Goal: Find specific page/section: Find specific page/section

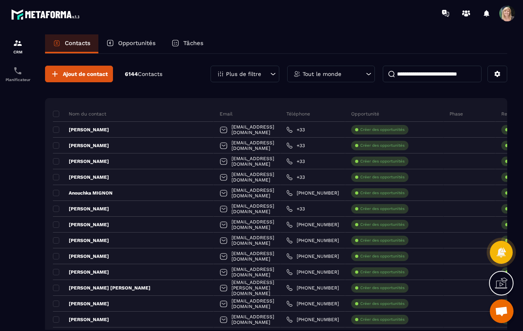
click at [370, 74] on icon at bounding box center [369, 74] width 8 height 8
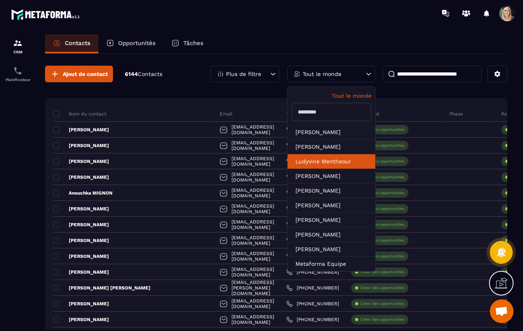
click at [322, 161] on li "Ludyvine Mentheour" at bounding box center [332, 161] width 88 height 15
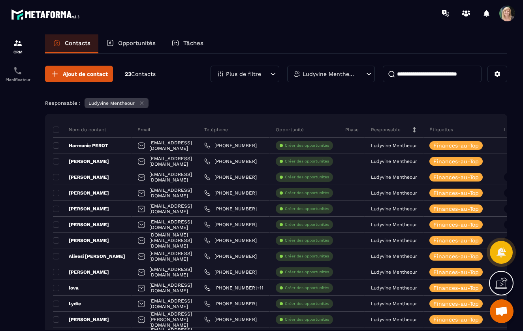
click at [370, 72] on icon at bounding box center [369, 74] width 8 height 8
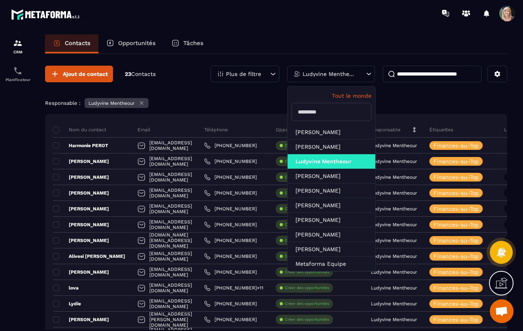
click at [349, 95] on p "Tout le monde" at bounding box center [332, 96] width 80 height 6
click at [349, 94] on p "Tout le monde" at bounding box center [332, 96] width 80 height 6
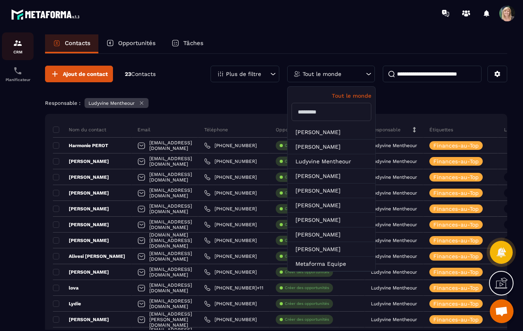
click at [19, 49] on div "CRM" at bounding box center [18, 46] width 32 height 16
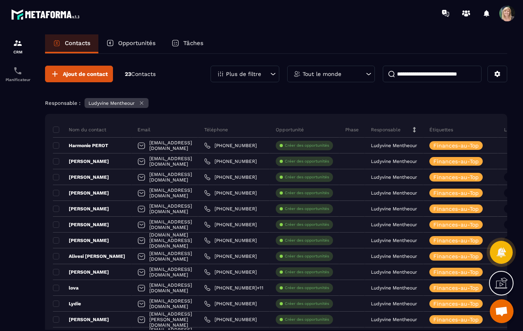
click at [370, 72] on icon at bounding box center [369, 74] width 8 height 8
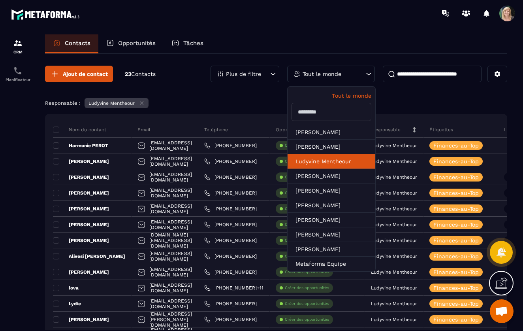
click at [310, 163] on li "Ludyvine Mentheour" at bounding box center [332, 161] width 88 height 15
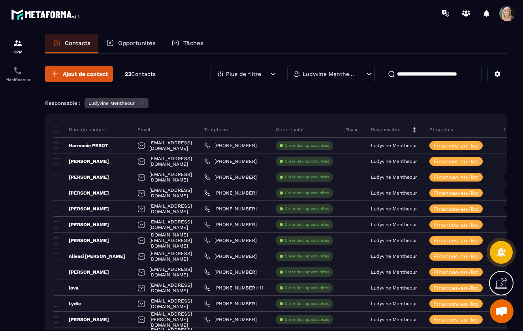
click at [372, 74] on icon at bounding box center [369, 74] width 8 height 8
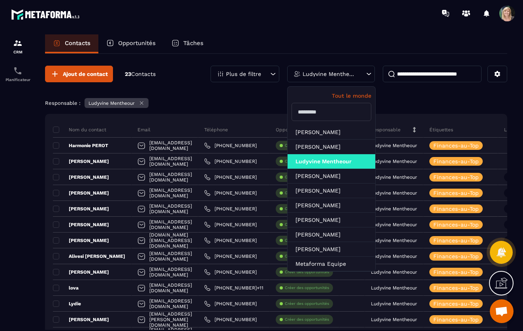
click at [355, 96] on p "Tout le monde" at bounding box center [332, 96] width 80 height 6
click at [355, 94] on p "Tout le monde" at bounding box center [332, 96] width 80 height 6
click at [357, 94] on p "Tout le monde" at bounding box center [332, 96] width 80 height 6
click at [224, 102] on div "Responsable : Ludyvine Mentheour" at bounding box center [276, 104] width 463 height 12
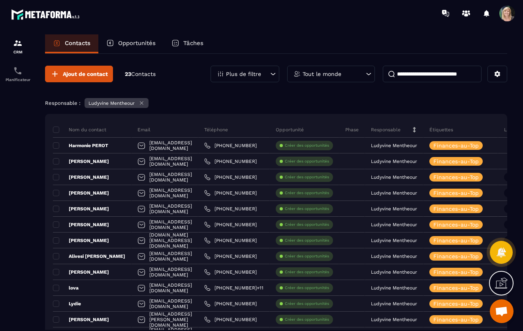
click at [142, 104] on icon at bounding box center [142, 103] width 6 height 6
